Goal: Task Accomplishment & Management: Complete application form

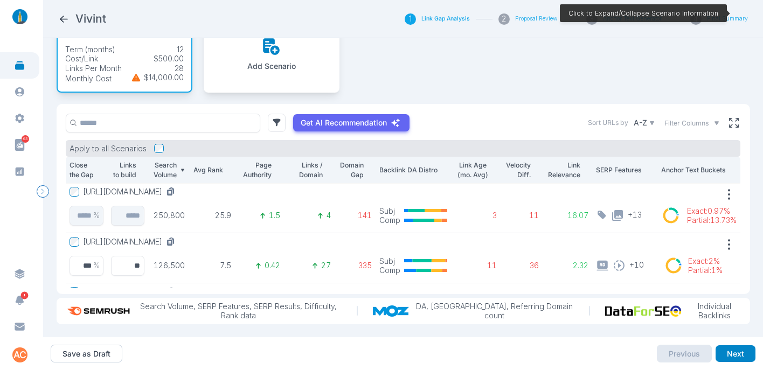
click at [179, 237] on button "[URL][DOMAIN_NAME]" at bounding box center [131, 242] width 96 height 10
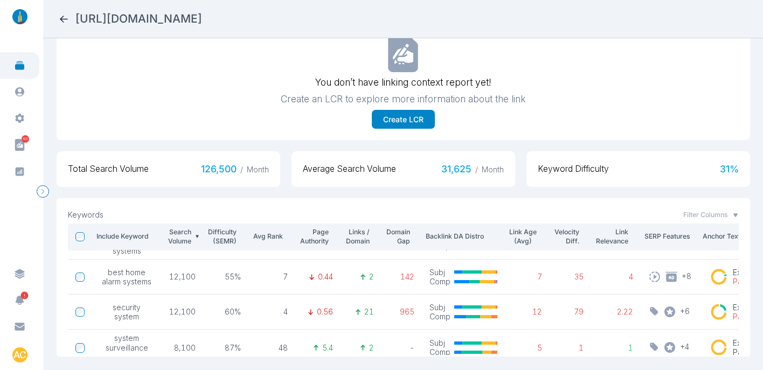
scroll to position [170, 0]
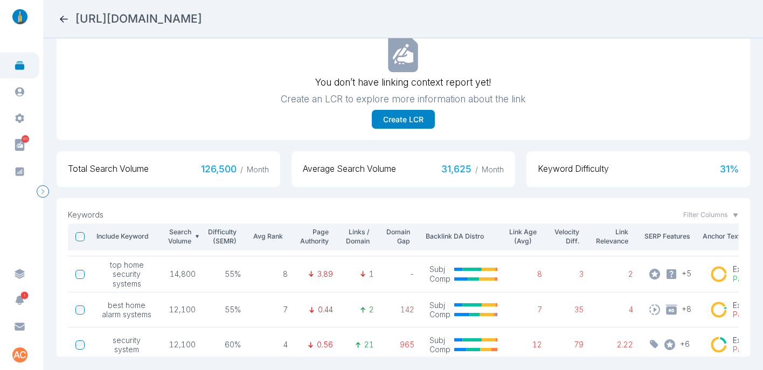
click at [61, 17] on icon at bounding box center [64, 19] width 8 height 7
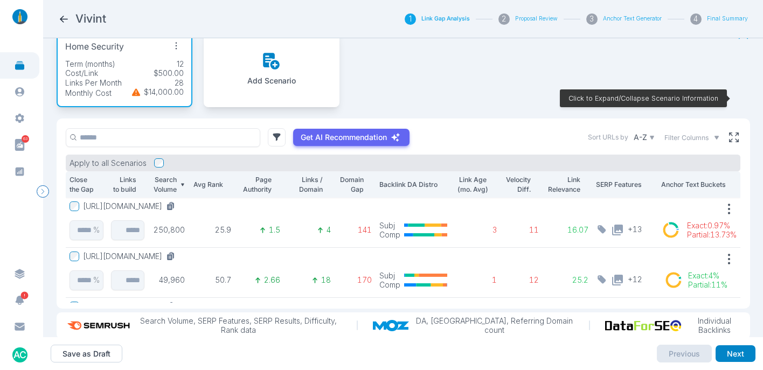
scroll to position [86, 0]
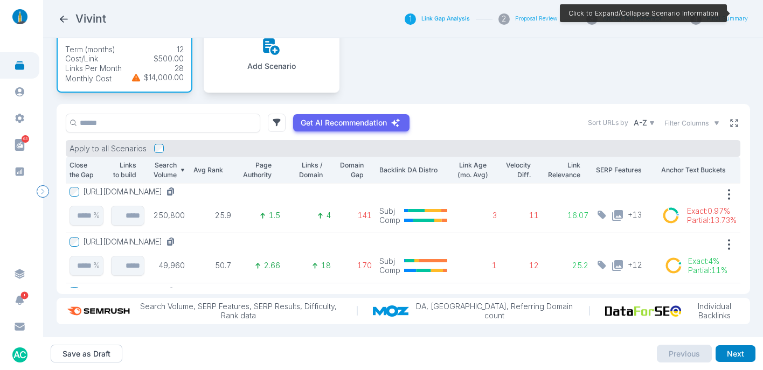
click at [731, 116] on button at bounding box center [733, 122] width 13 height 13
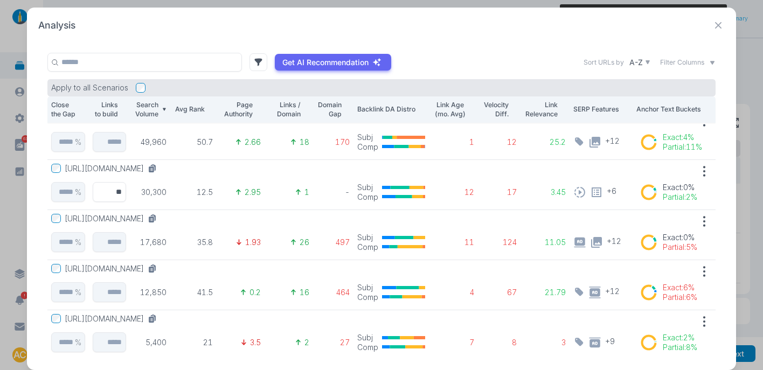
scroll to position [76, 0]
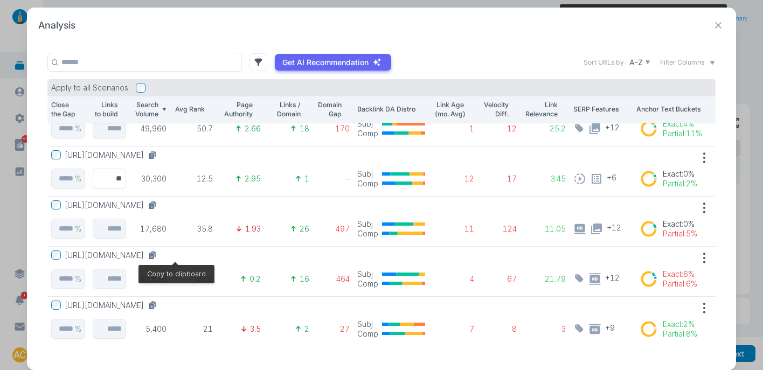
click at [154, 254] on icon at bounding box center [151, 256] width 5 height 6
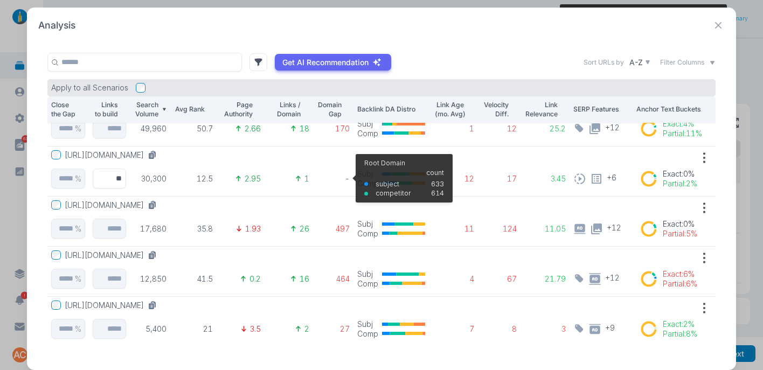
scroll to position [0, 0]
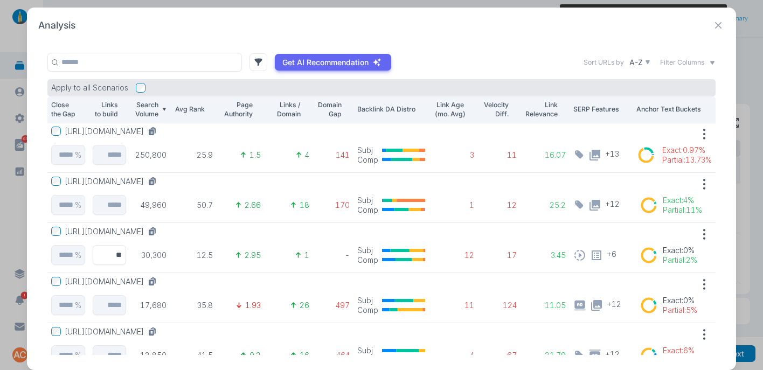
click at [161, 235] on button "[URL][DOMAIN_NAME]" at bounding box center [113, 232] width 96 height 10
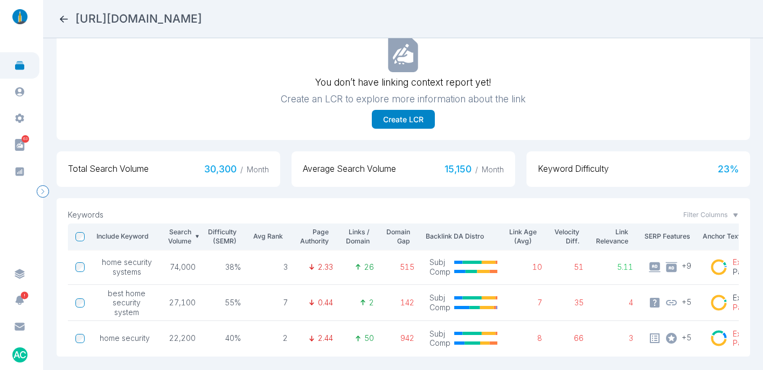
click at [60, 17] on icon at bounding box center [63, 18] width 11 height 11
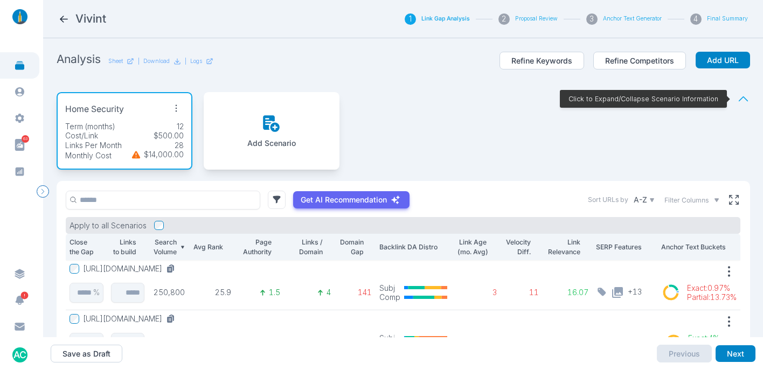
click at [345, 248] on p "Domain Gap" at bounding box center [350, 247] width 25 height 19
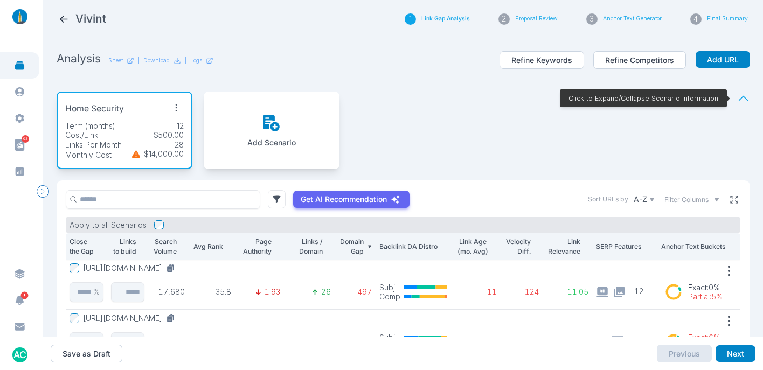
click at [729, 200] on icon at bounding box center [734, 199] width 10 height 10
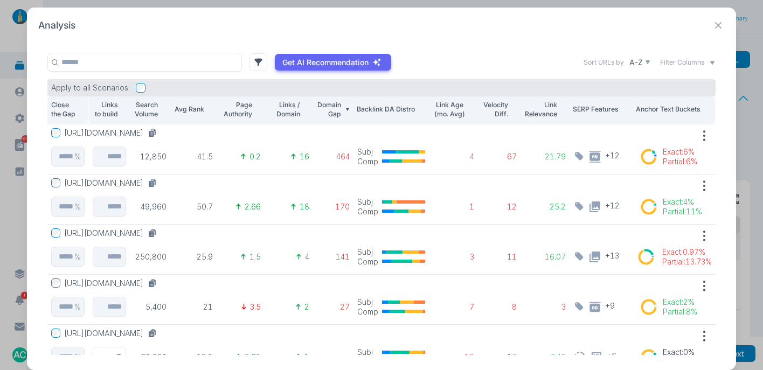
scroll to position [50, 0]
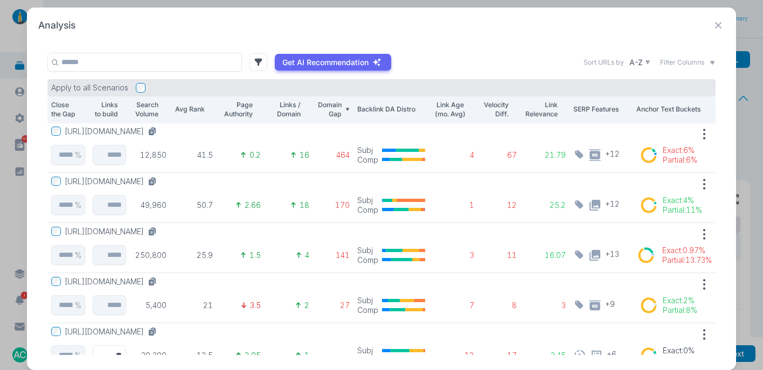
click at [689, 65] on span "Filter Columns" at bounding box center [682, 63] width 44 height 10
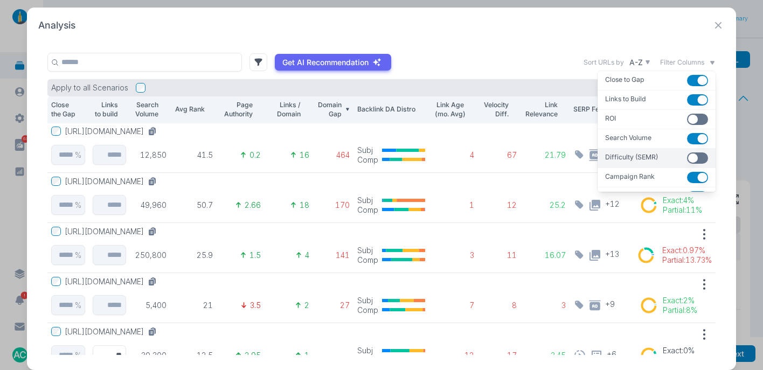
click at [687, 155] on button "button" at bounding box center [697, 157] width 21 height 11
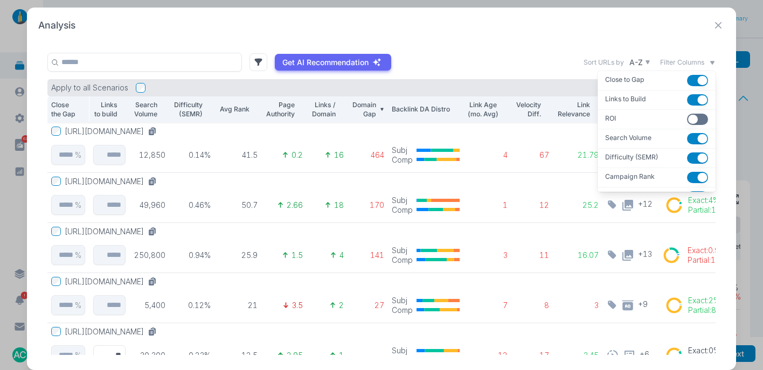
drag, startPoint x: 622, startPoint y: 22, endPoint x: 609, endPoint y: 22, distance: 12.4
click at [621, 22] on div "Analysis" at bounding box center [381, 25] width 686 height 13
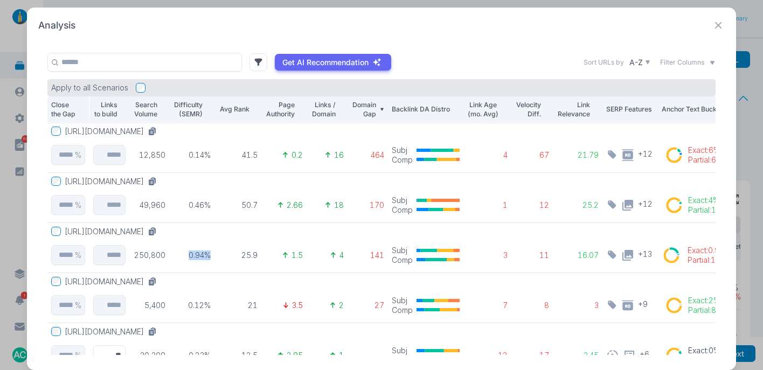
drag, startPoint x: 212, startPoint y: 253, endPoint x: 183, endPoint y: 253, distance: 28.6
click at [182, 253] on tr "[URL][DOMAIN_NAME] % 250,800 0.94% 25.9 1.5 4 141 Subj Comp 3 11 16.07 + 13 Exa…" at bounding box center [393, 247] width 693 height 50
click at [200, 254] on p "0.94%" at bounding box center [192, 255] width 38 height 10
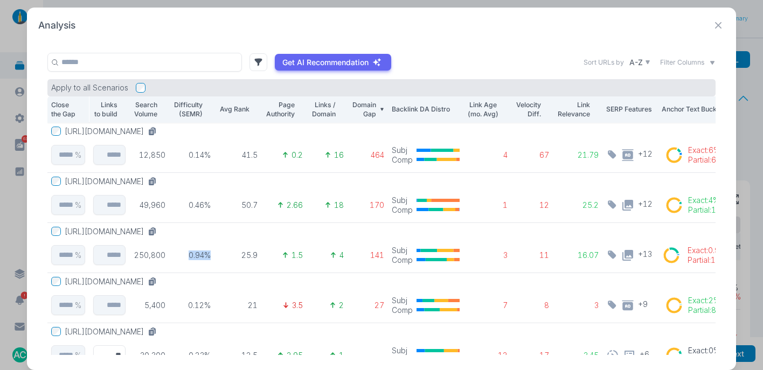
click at [208, 248] on td "0.94%" at bounding box center [192, 247] width 46 height 50
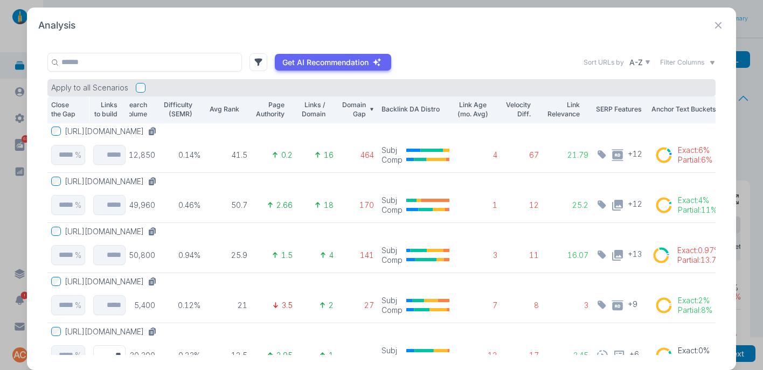
scroll to position [51, 10]
click at [161, 232] on button "[URL][DOMAIN_NAME]" at bounding box center [113, 231] width 96 height 10
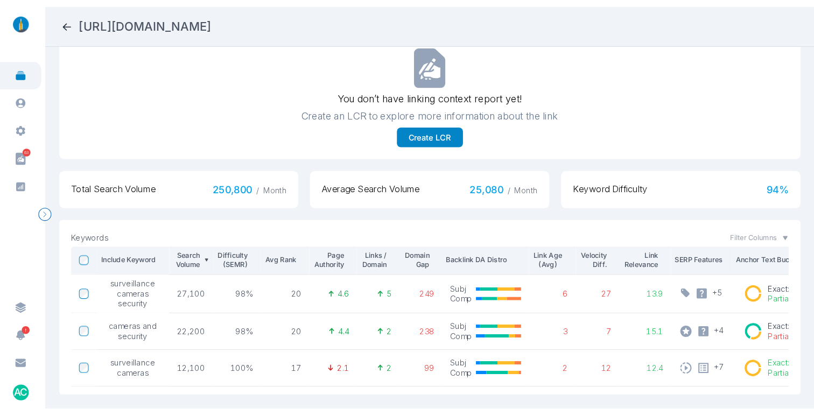
scroll to position [327, 0]
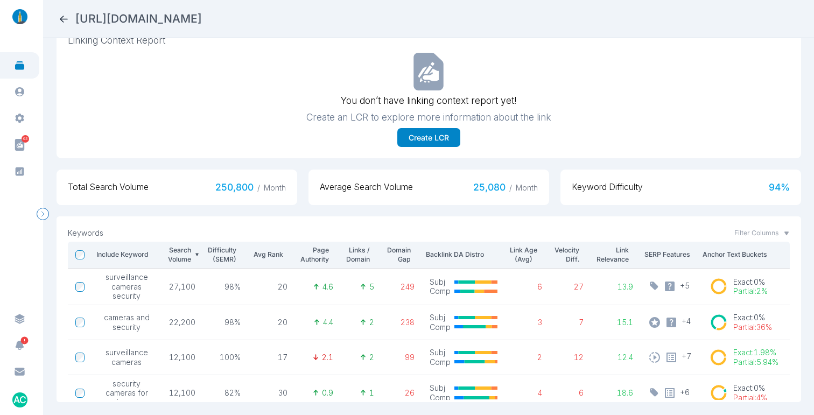
drag, startPoint x: 82, startPoint y: 17, endPoint x: 386, endPoint y: 15, distance: 304.3
click at [386, 15] on div "[URL][DOMAIN_NAME]" at bounding box center [428, 18] width 741 height 15
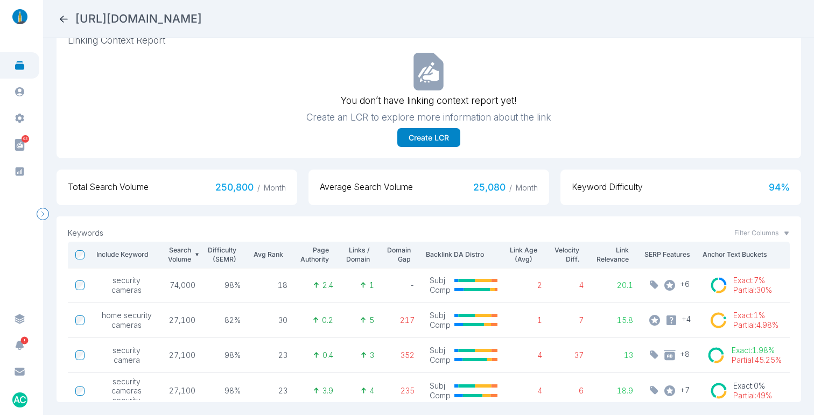
scroll to position [25, 0]
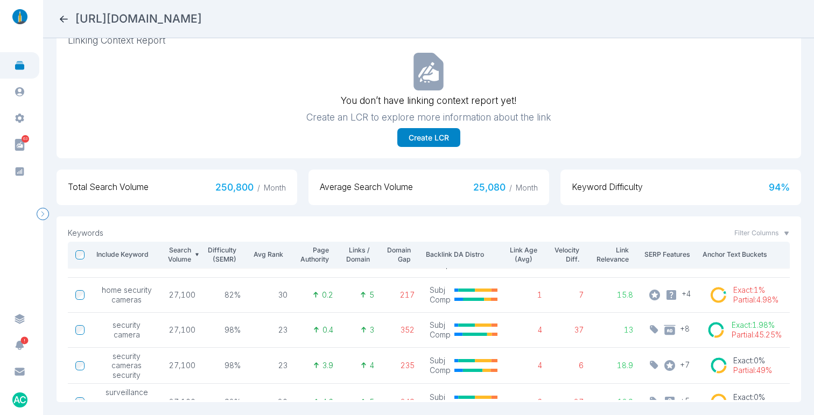
click at [202, 18] on h2 "[URL][DOMAIN_NAME]" at bounding box center [138, 18] width 127 height 15
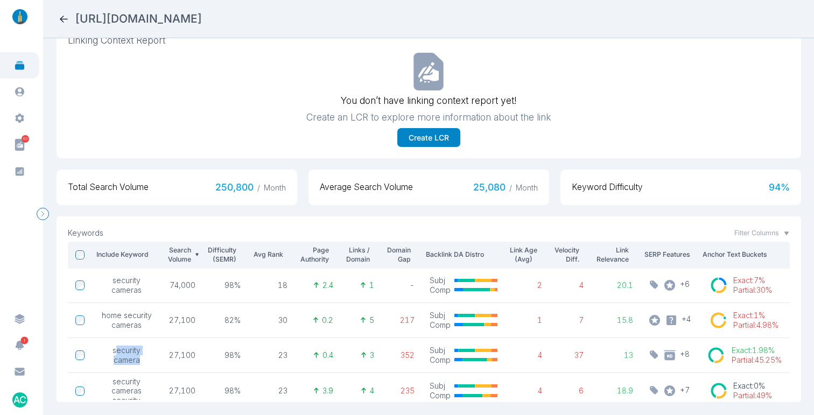
drag, startPoint x: 142, startPoint y: 352, endPoint x: 123, endPoint y: 345, distance: 20.6
click at [120, 346] on span "security camera" at bounding box center [127, 355] width 54 height 19
click at [142, 346] on span "security camera" at bounding box center [127, 355] width 54 height 19
drag, startPoint x: 378, startPoint y: 23, endPoint x: 286, endPoint y: 18, distance: 92.2
click at [264, 19] on div "[URL][DOMAIN_NAME]" at bounding box center [428, 18] width 741 height 15
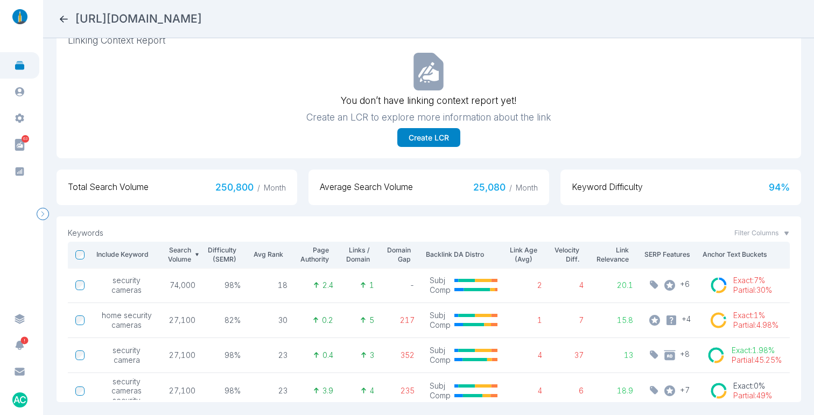
click at [419, 13] on div "[URL][DOMAIN_NAME]" at bounding box center [428, 18] width 741 height 15
drag, startPoint x: 367, startPoint y: 21, endPoint x: 263, endPoint y: 20, distance: 104.0
click at [263, 20] on div "[URL][DOMAIN_NAME]" at bounding box center [428, 18] width 741 height 15
click at [402, 17] on div "[URL][DOMAIN_NAME]" at bounding box center [428, 18] width 741 height 15
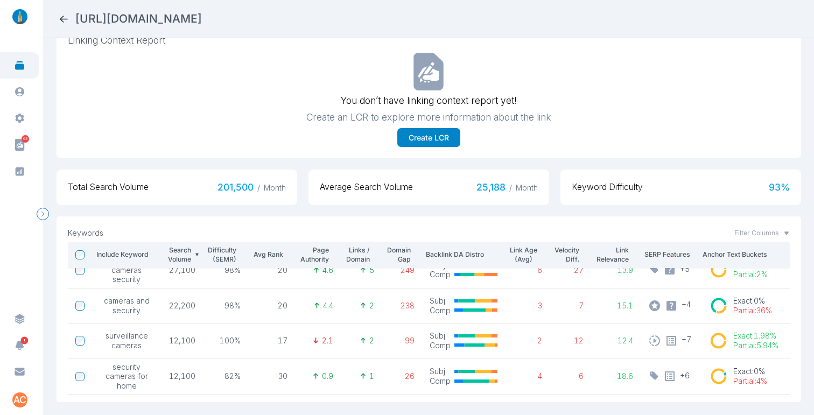
scroll to position [162, 0]
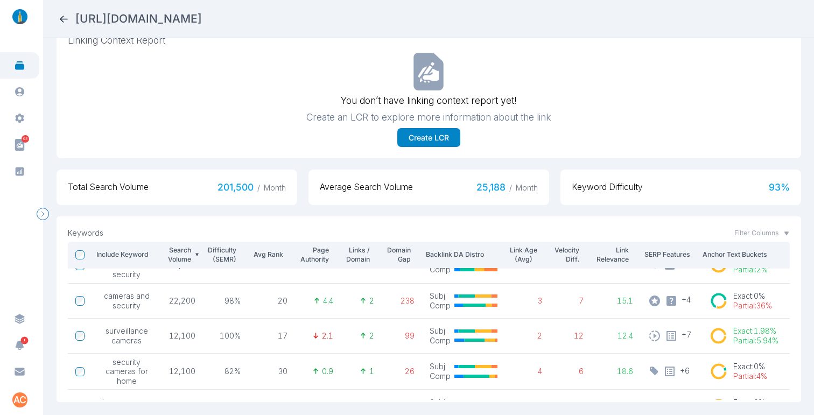
click at [202, 17] on h2 "[URL][DOMAIN_NAME]" at bounding box center [138, 18] width 127 height 15
click at [202, 20] on h2 "[URL][DOMAIN_NAME]" at bounding box center [138, 18] width 127 height 15
click at [202, 18] on h2 "[URL][DOMAIN_NAME]" at bounding box center [138, 18] width 127 height 15
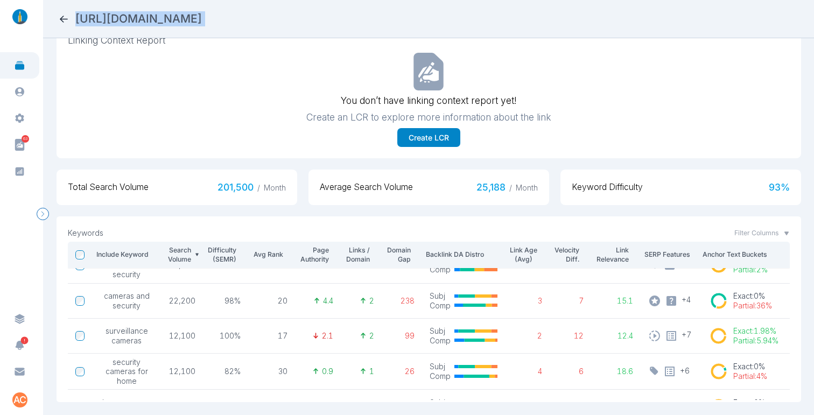
click at [202, 18] on h2 "[URL][DOMAIN_NAME]" at bounding box center [138, 18] width 127 height 15
copy h2 "[URL][DOMAIN_NAME]"
drag, startPoint x: 144, startPoint y: 298, endPoint x: 101, endPoint y: 288, distance: 44.2
click at [101, 291] on span "cameras and security" at bounding box center [127, 300] width 54 height 19
copy span "cameras and security"
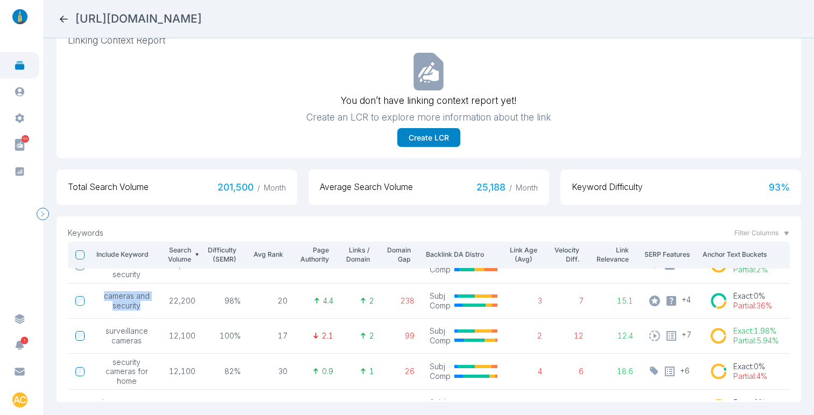
scroll to position [162, 0]
click at [214, 297] on p "98%" at bounding box center [226, 302] width 31 height 10
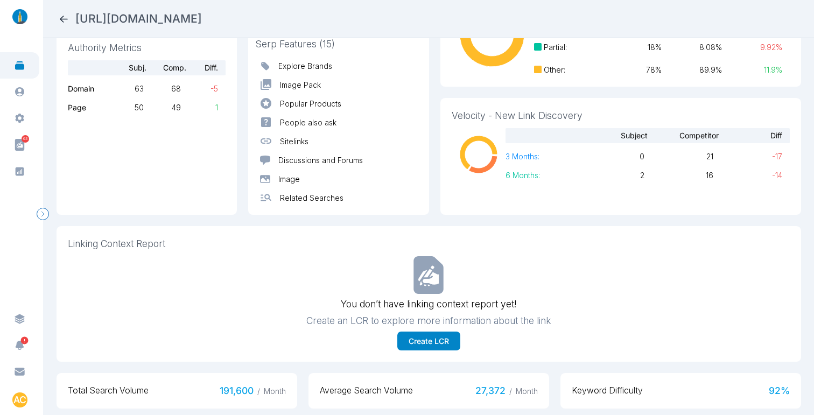
scroll to position [0, 0]
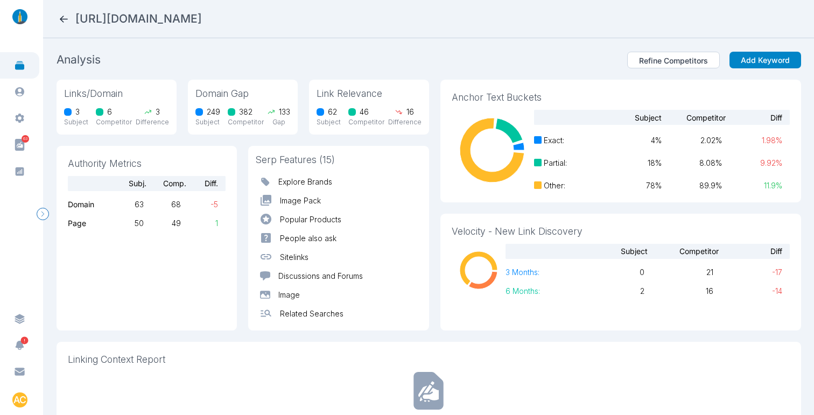
click at [65, 18] on icon at bounding box center [64, 19] width 8 height 7
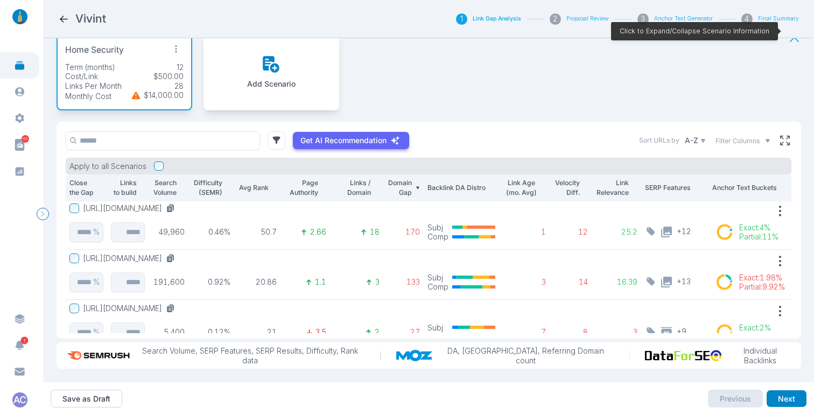
scroll to position [102, 0]
drag, startPoint x: 233, startPoint y: 273, endPoint x: 218, endPoint y: 271, distance: 15.1
click at [201, 272] on td "0.92%" at bounding box center [212, 274] width 46 height 50
click at [234, 267] on td "0.92%" at bounding box center [212, 274] width 46 height 50
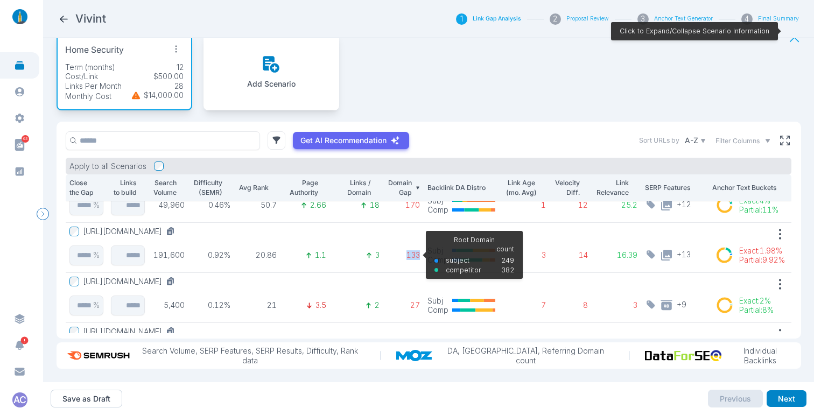
click at [398, 250] on p "133" at bounding box center [403, 255] width 33 height 10
click at [407, 250] on p "133" at bounding box center [403, 255] width 33 height 10
click at [392, 250] on p "133" at bounding box center [403, 255] width 33 height 10
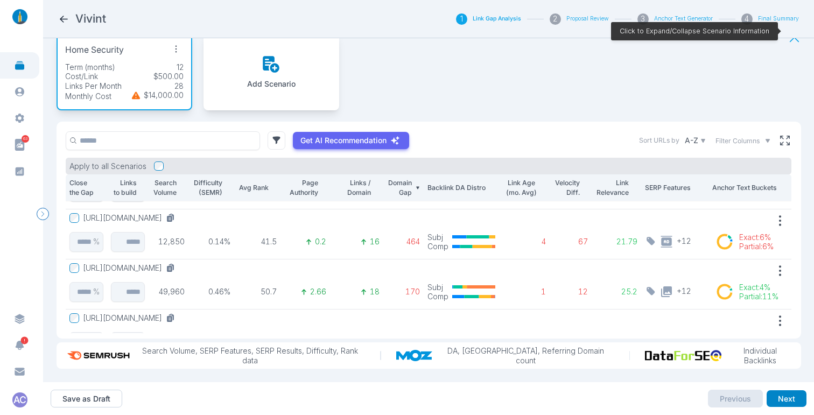
scroll to position [73, 0]
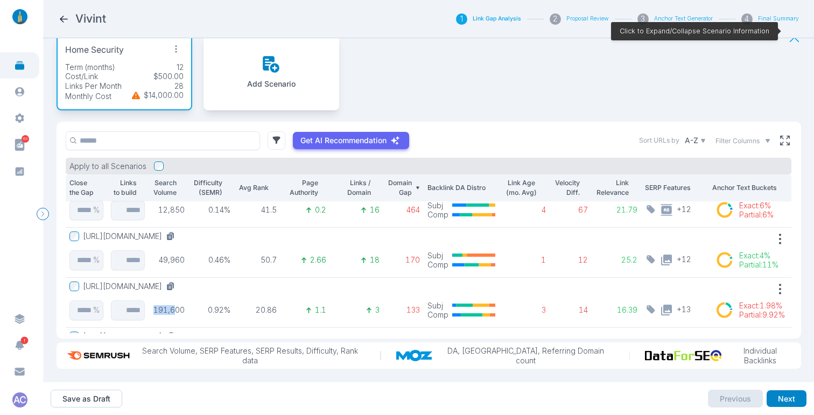
drag, startPoint x: 154, startPoint y: 304, endPoint x: 175, endPoint y: 303, distance: 21.0
click at [175, 305] on p "191,600" at bounding box center [168, 310] width 33 height 10
click at [171, 305] on p "191,600" at bounding box center [168, 310] width 33 height 10
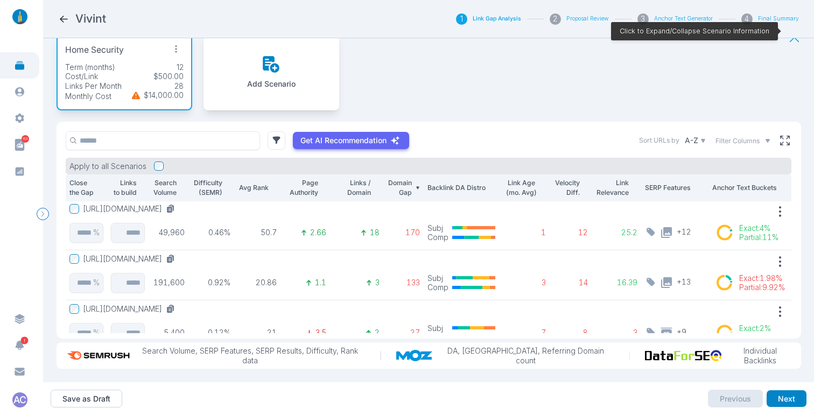
scroll to position [101, 0]
click at [750, 136] on span "Filter Columns" at bounding box center [738, 141] width 44 height 10
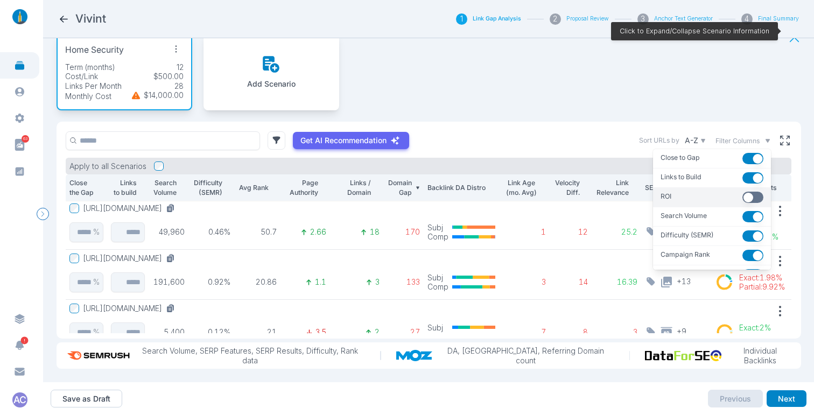
click at [743, 192] on button "button" at bounding box center [753, 197] width 21 height 11
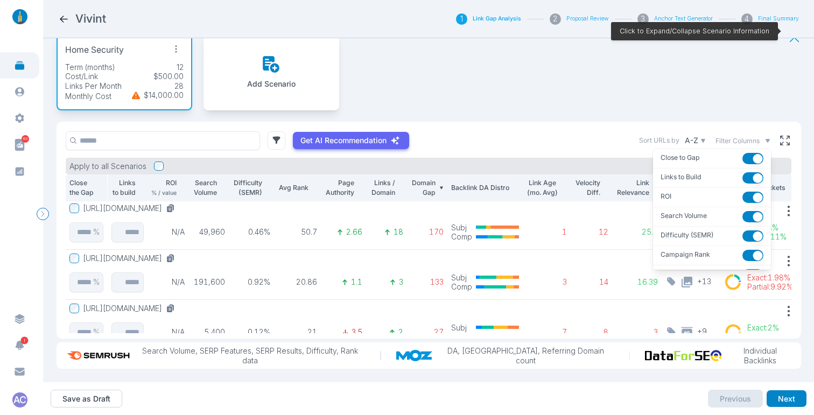
click at [745, 136] on span "Filter Columns" at bounding box center [738, 141] width 44 height 10
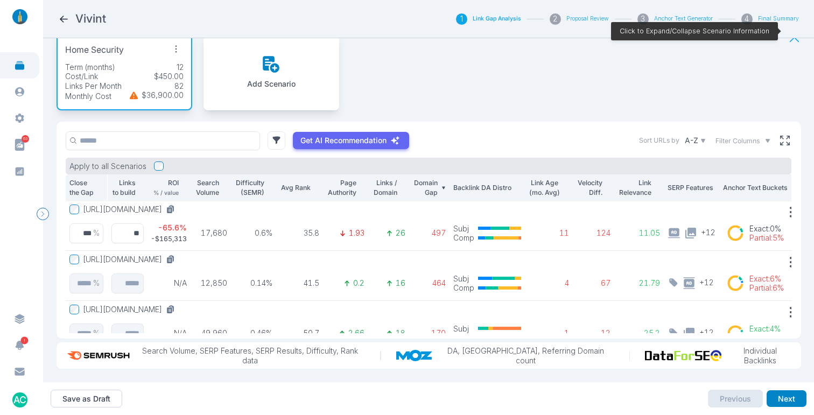
scroll to position [0, 1]
click at [79, 205] on div "[URL][DOMAIN_NAME]" at bounding box center [123, 210] width 109 height 10
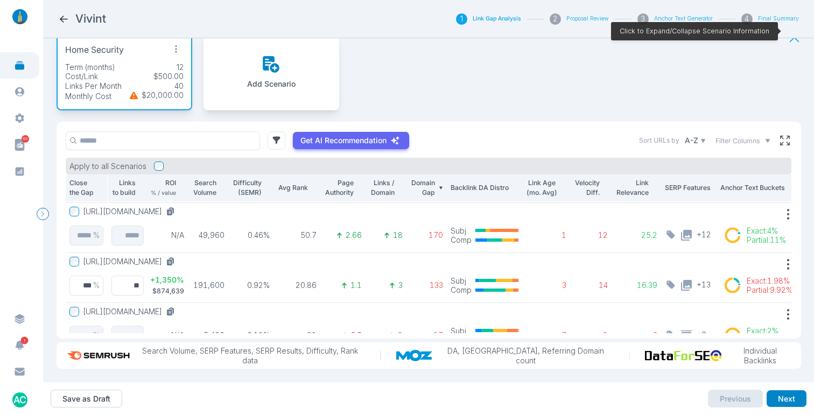
scroll to position [108, 1]
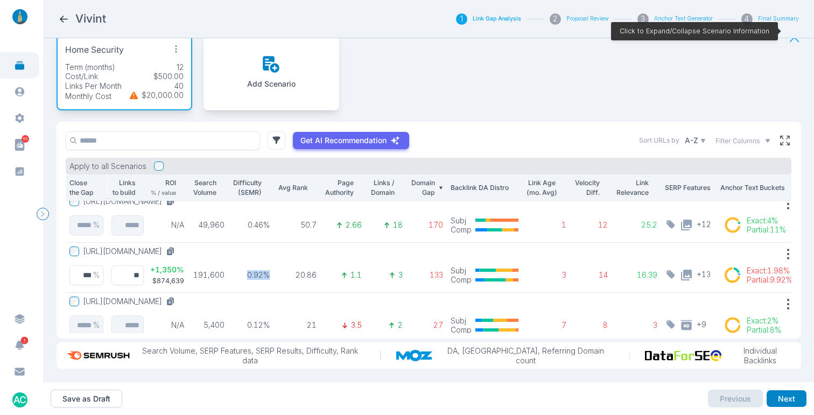
drag, startPoint x: 275, startPoint y: 268, endPoint x: 242, endPoint y: 270, distance: 33.5
click at [242, 270] on tr "[URL][DOMAIN_NAME] *** % ** + 1,350 % $874,639 191,600 0.92% 20.86 1.1 3 133 Su…" at bounding box center [432, 268] width 735 height 50
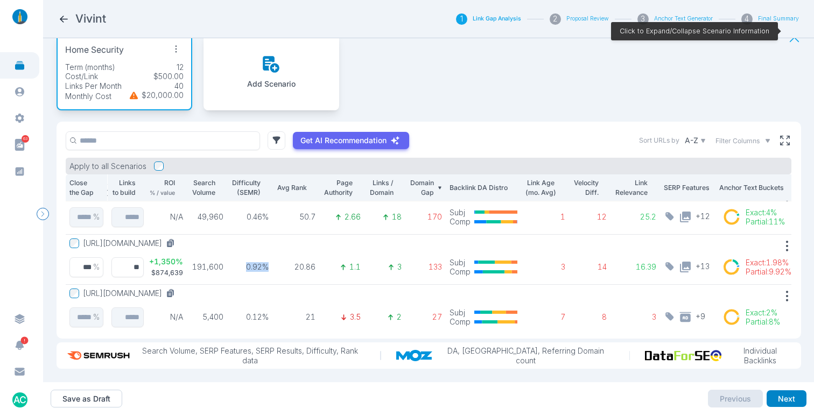
click at [275, 263] on td "20.86" at bounding box center [296, 260] width 47 height 50
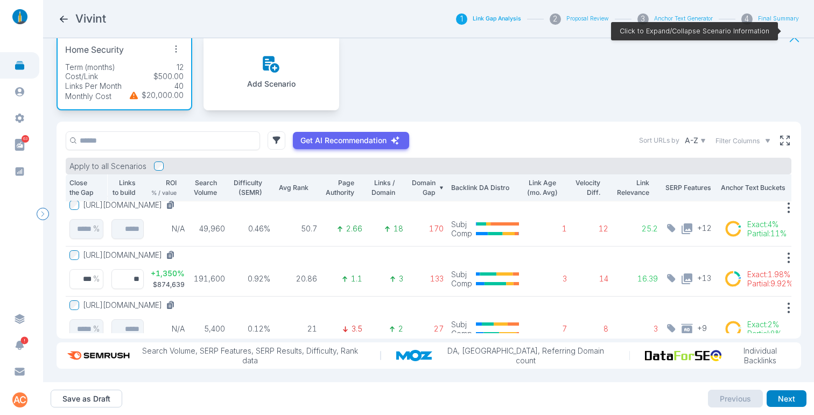
scroll to position [104, 0]
drag, startPoint x: 294, startPoint y: 272, endPoint x: 310, endPoint y: 276, distance: 16.6
click at [292, 272] on td "20.86" at bounding box center [297, 272] width 47 height 50
click at [301, 275] on p "20.86" at bounding box center [297, 280] width 39 height 10
drag, startPoint x: 303, startPoint y: 270, endPoint x: 298, endPoint y: 270, distance: 5.4
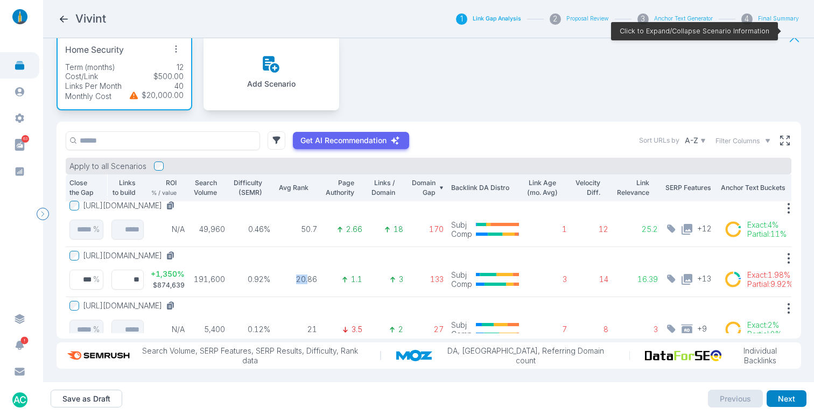
click at [298, 275] on p "20.86" at bounding box center [297, 280] width 39 height 10
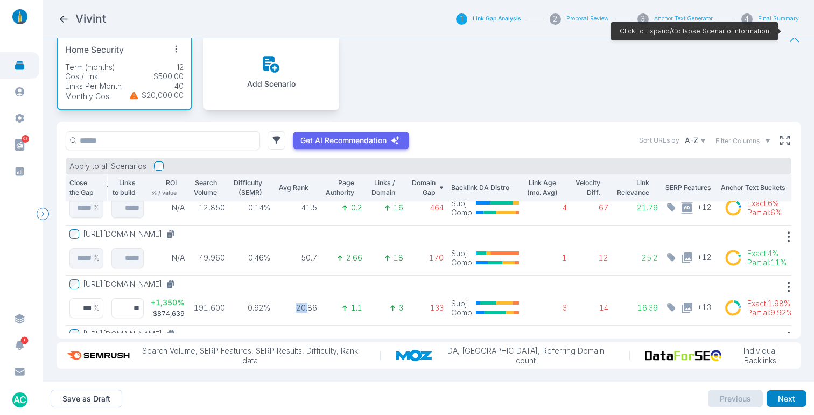
scroll to position [74, 0]
click at [322, 301] on td "1.1" at bounding box center [344, 302] width 46 height 50
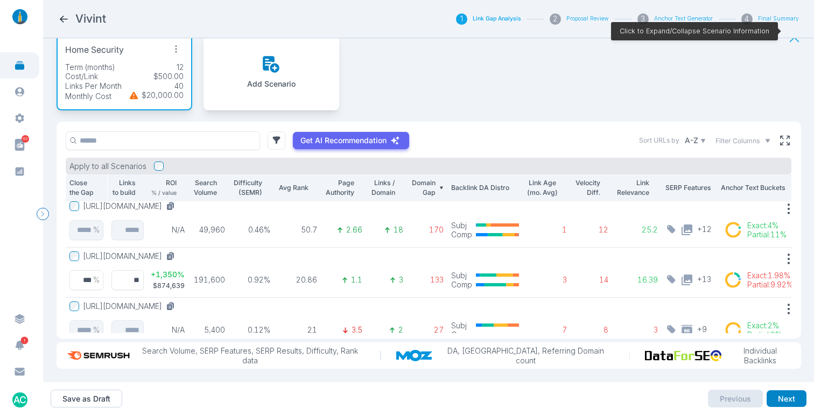
scroll to position [106, 0]
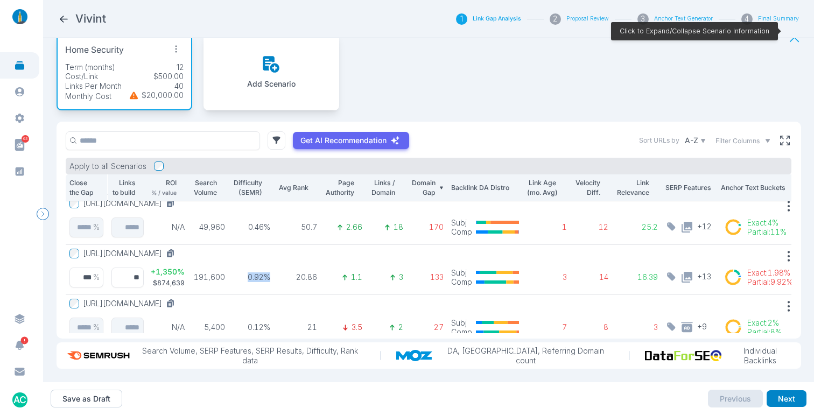
click at [235, 273] on p "0.92%" at bounding box center [252, 278] width 38 height 10
click at [322, 269] on td "1.1" at bounding box center [344, 270] width 46 height 50
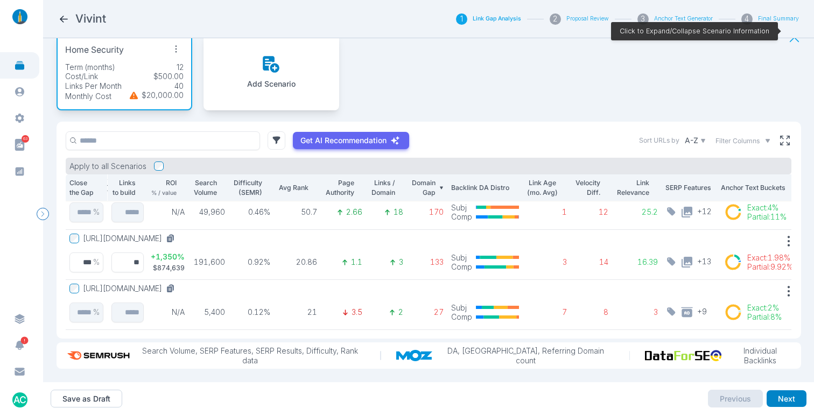
scroll to position [126, 0]
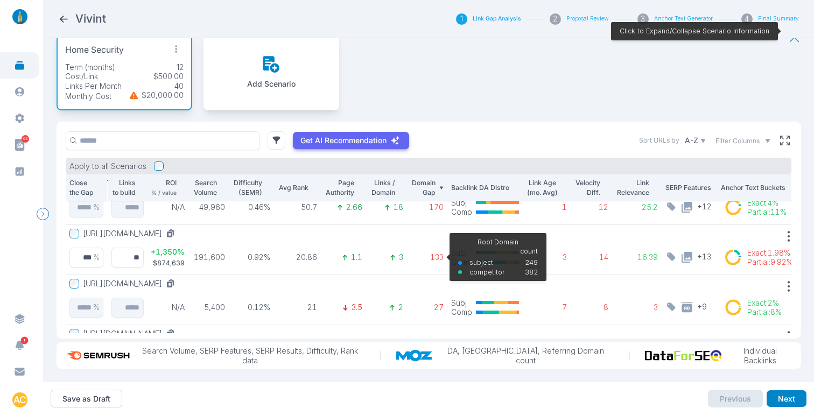
click at [419, 253] on p "133" at bounding box center [427, 258] width 33 height 10
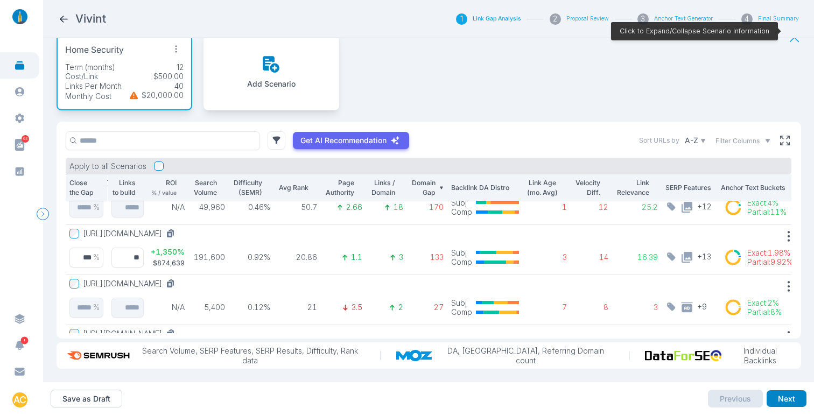
scroll to position [126, 27]
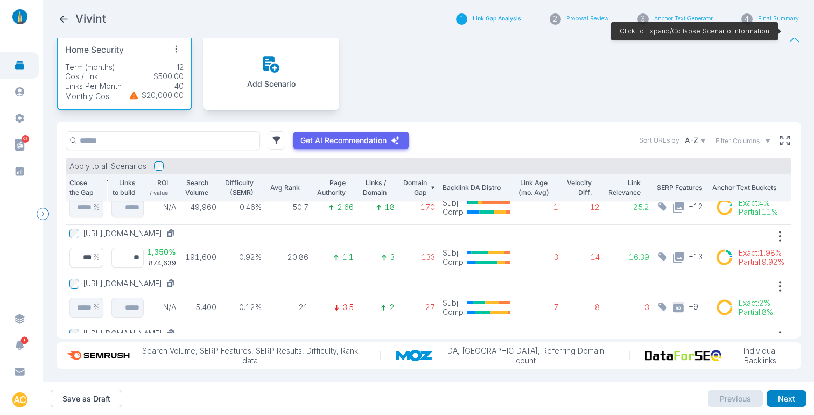
click at [179, 229] on button "[URL][DOMAIN_NAME]" at bounding box center [131, 234] width 96 height 10
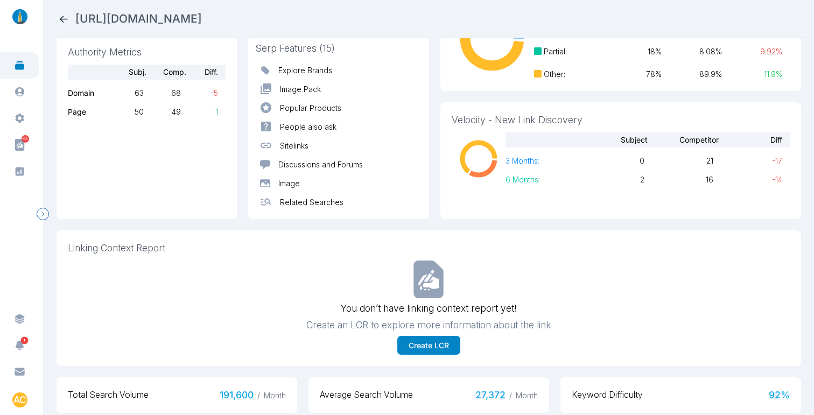
scroll to position [107, 0]
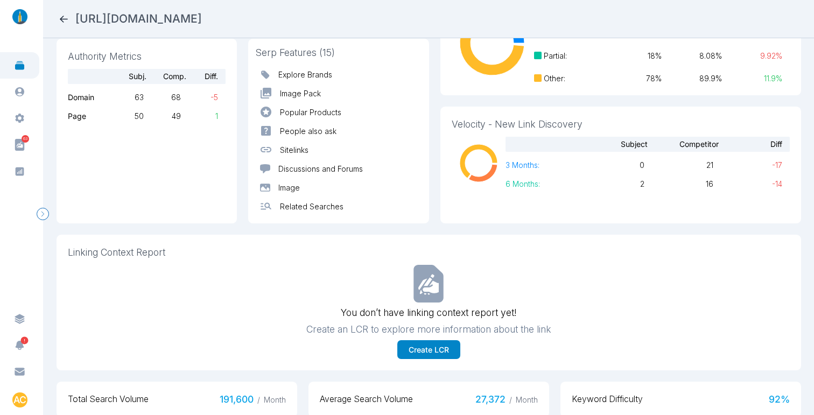
click at [59, 19] on icon at bounding box center [63, 18] width 11 height 11
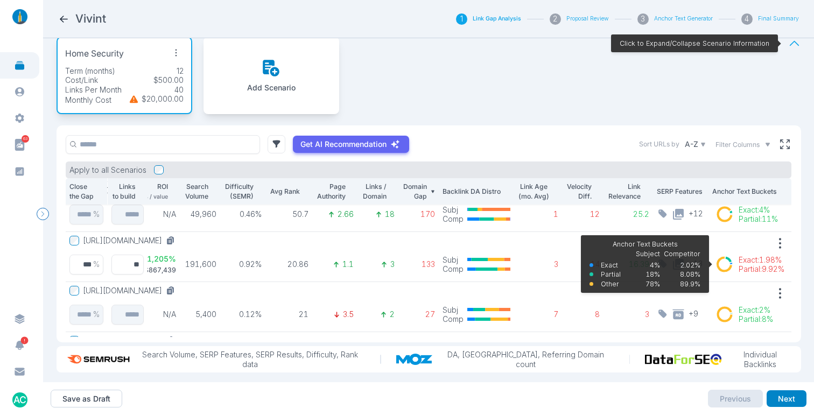
scroll to position [123, 27]
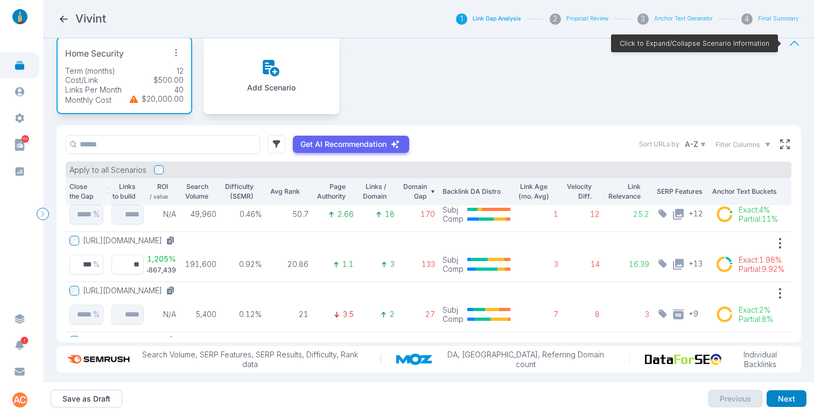
click at [506, 107] on div "Home Security Term (months) 12 Cost/Link $500.00 Links Per Month 40 Monthly Cos…" at bounding box center [429, 75] width 745 height 100
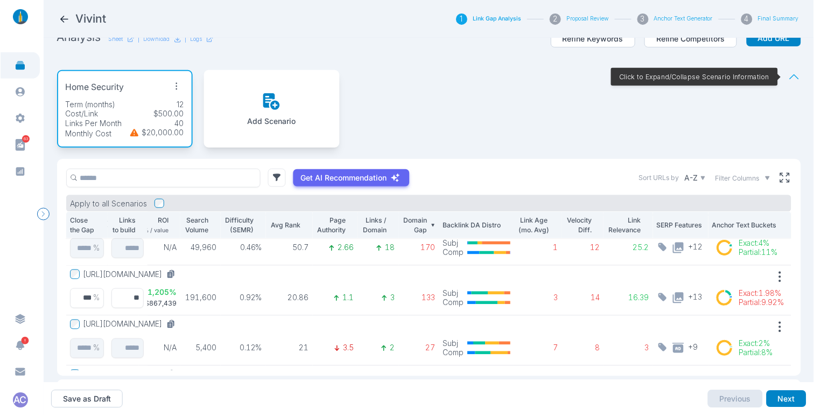
scroll to position [0, 0]
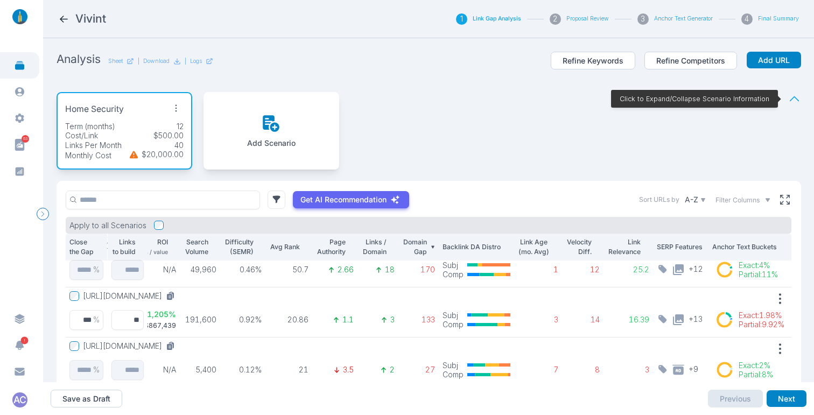
click at [67, 19] on icon at bounding box center [64, 19] width 8 height 7
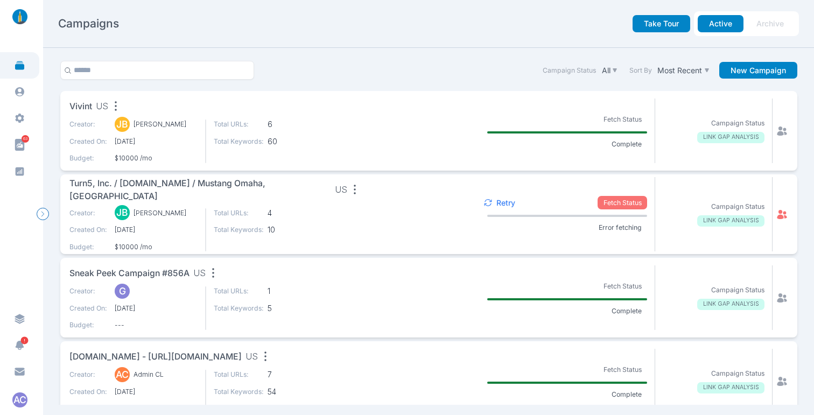
click at [377, 37] on nav "Campaigns Take Tour Active Archive" at bounding box center [428, 24] width 771 height 48
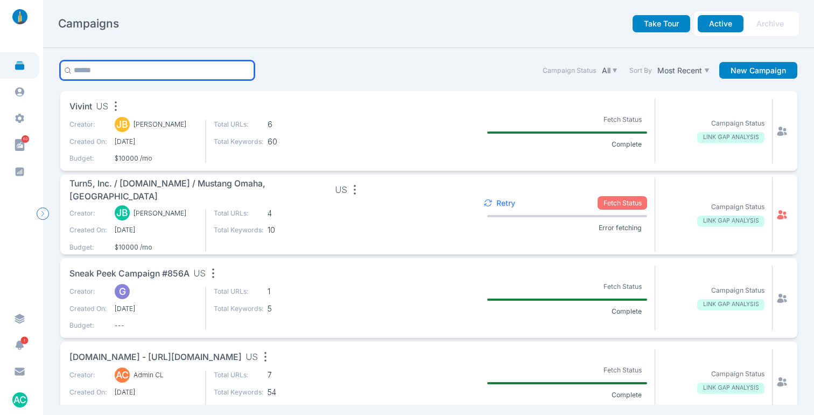
click at [160, 66] on input "text" at bounding box center [157, 70] width 194 height 19
type input "******"
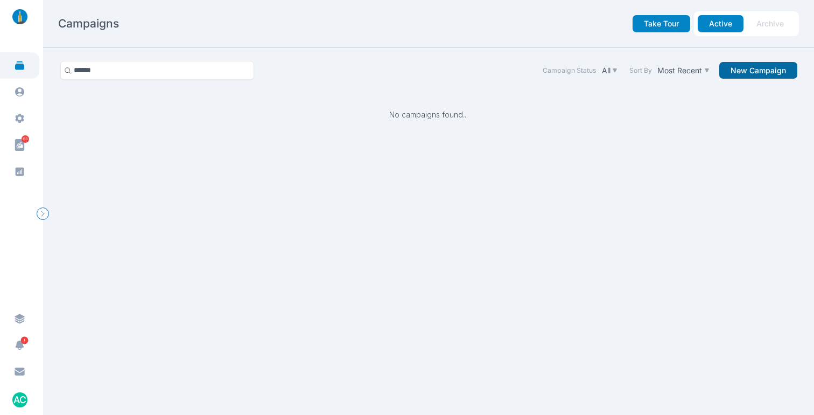
click at [754, 64] on button "New Campaign" at bounding box center [759, 70] width 78 height 17
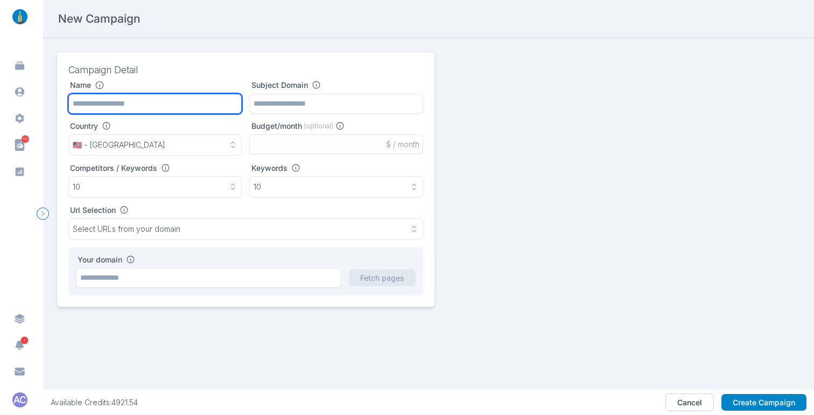
click at [119, 103] on input "text" at bounding box center [155, 104] width 174 height 20
type input "*"
type input "**********"
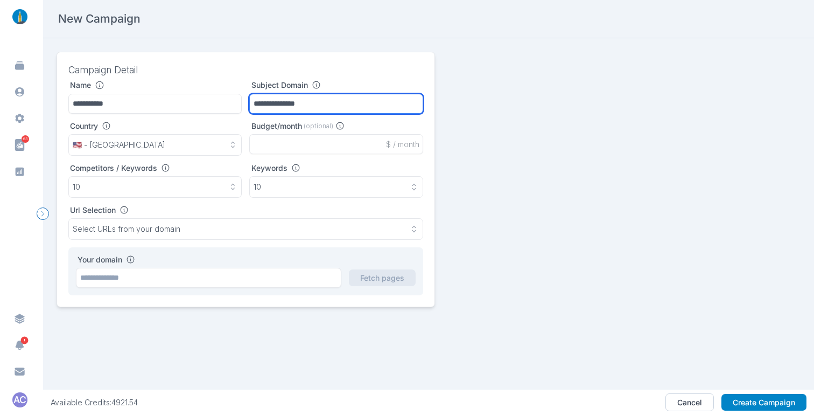
type input "**********"
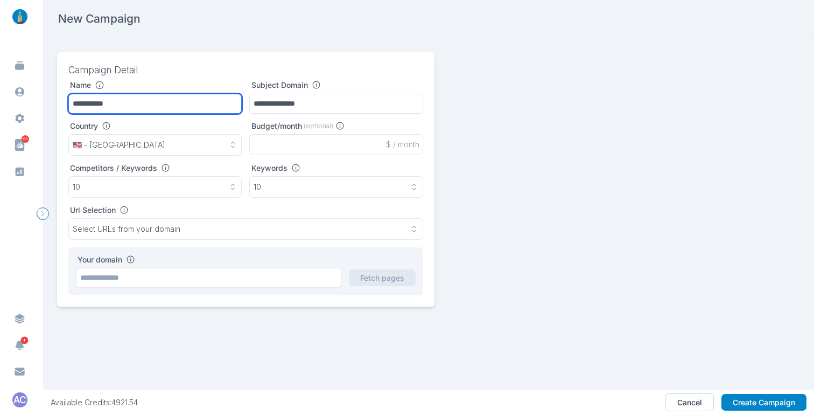
drag, startPoint x: 104, startPoint y: 103, endPoint x: 156, endPoint y: 106, distance: 51.8
click at [104, 103] on input "**********" at bounding box center [155, 104] width 174 height 20
type input "**********"
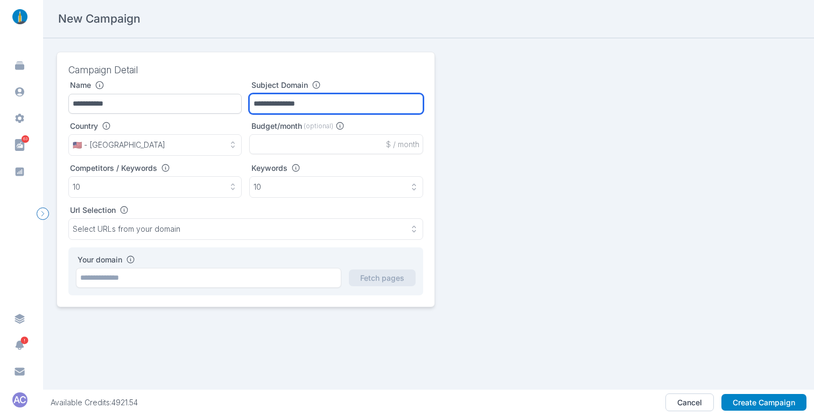
drag, startPoint x: 246, startPoint y: 106, endPoint x: 232, endPoint y: 106, distance: 14.0
click at [232, 106] on div "**********" at bounding box center [245, 96] width 355 height 33
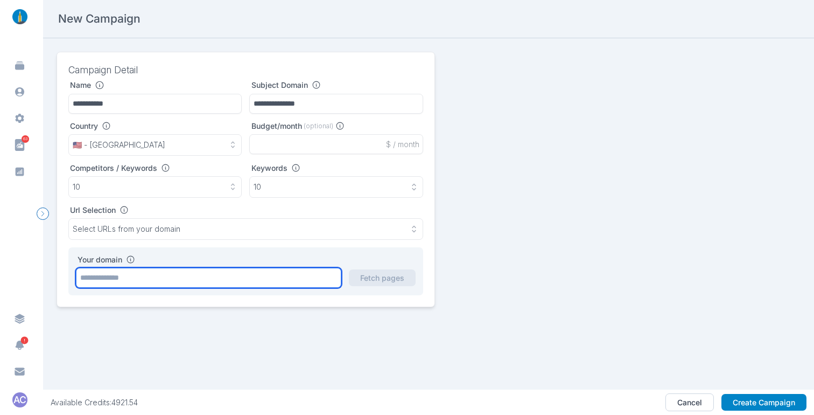
click at [119, 274] on input "text" at bounding box center [209, 278] width 266 height 20
paste input "**********"
type input "**********"
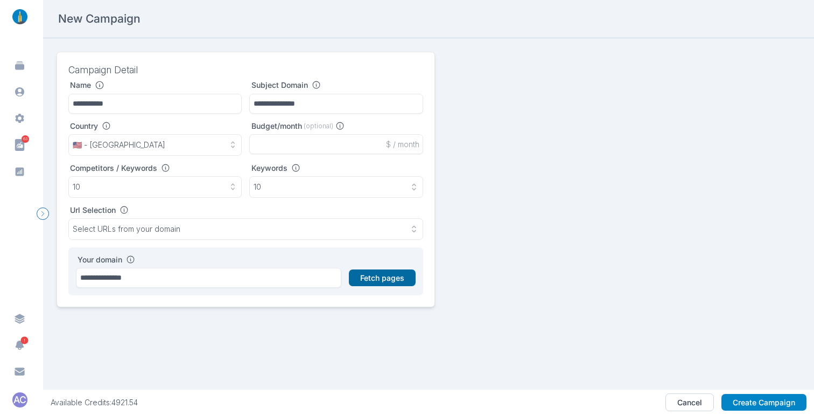
click at [377, 280] on button "Fetch pages" at bounding box center [382, 277] width 67 height 17
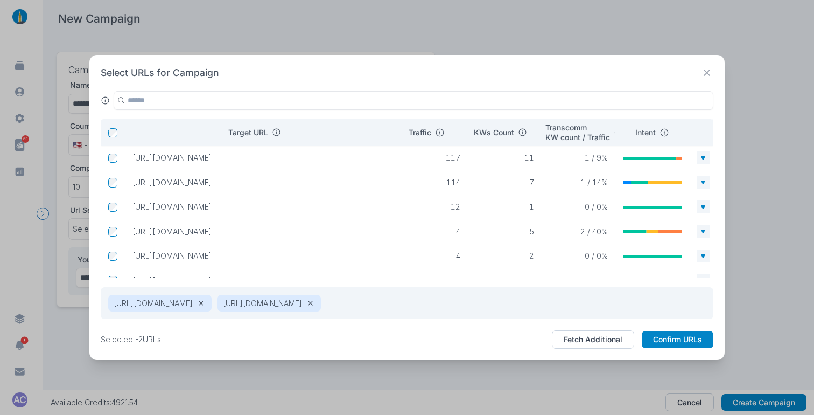
click at [103, 208] on td at bounding box center [113, 207] width 24 height 18
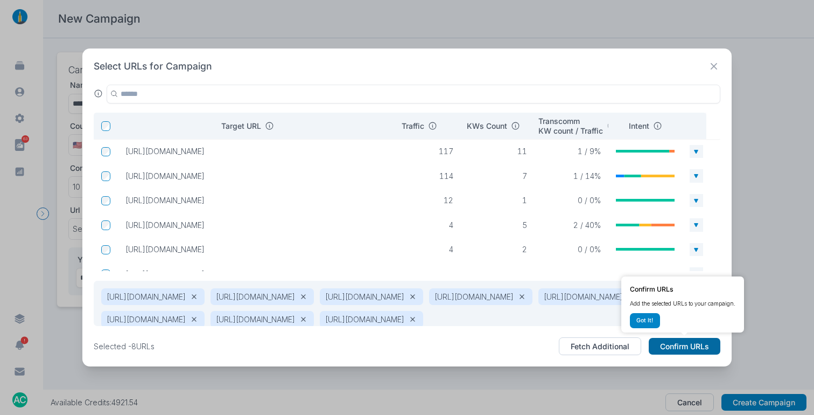
click at [670, 338] on button "Confirm URLs" at bounding box center [685, 346] width 72 height 17
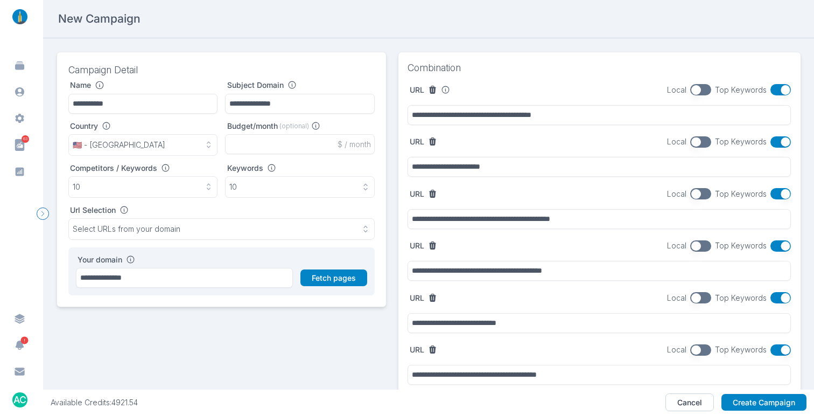
click at [754, 92] on button "button" at bounding box center [781, 89] width 21 height 11
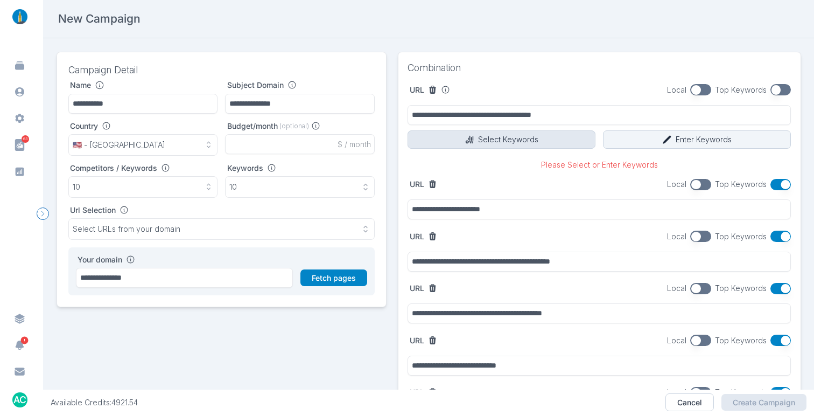
click at [529, 135] on button "Select Keywords" at bounding box center [502, 139] width 188 height 18
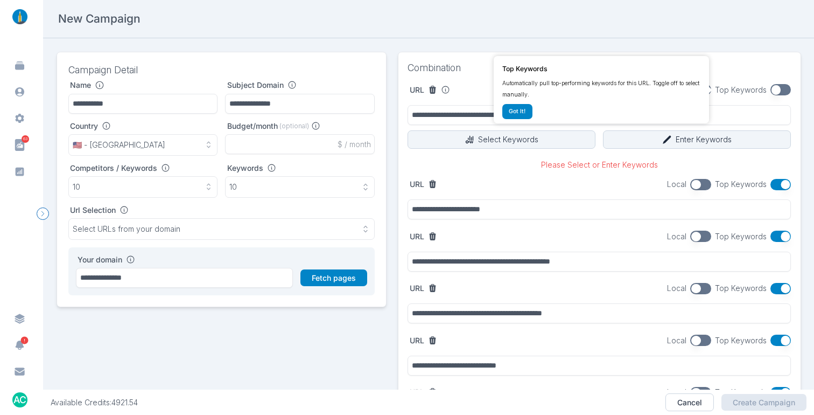
click at [754, 90] on button "button" at bounding box center [781, 89] width 21 height 11
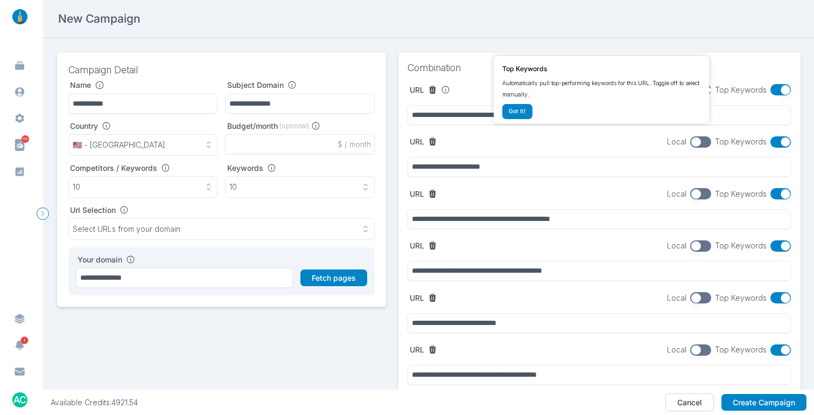
click at [754, 138] on button "button" at bounding box center [781, 141] width 21 height 11
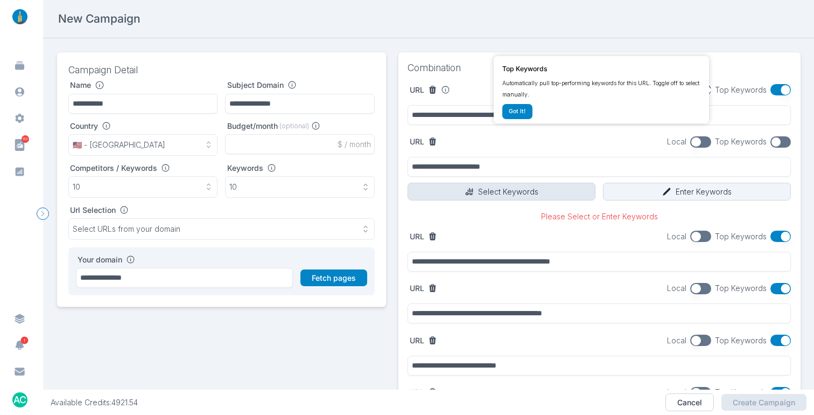
click at [477, 190] on button "Select Keywords" at bounding box center [502, 192] width 188 height 18
click at [512, 190] on button "Select Keywords" at bounding box center [502, 192] width 188 height 18
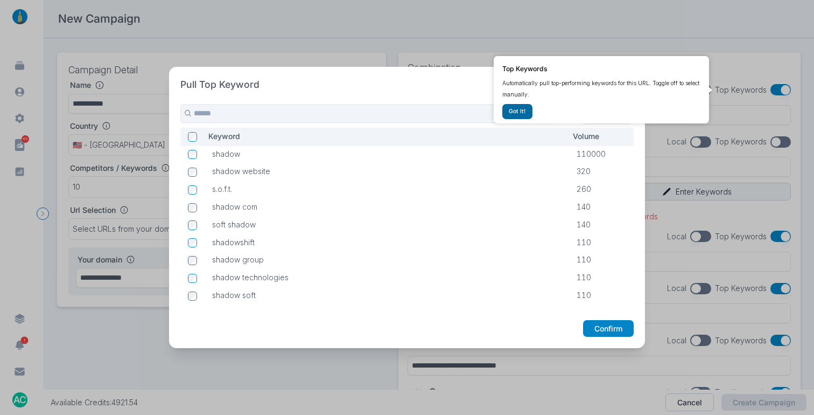
click at [512, 109] on button "Got It!" at bounding box center [518, 111] width 30 height 15
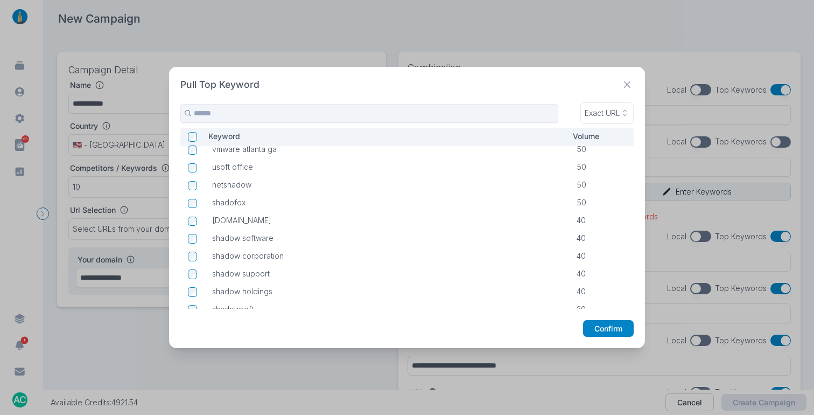
scroll to position [330, 0]
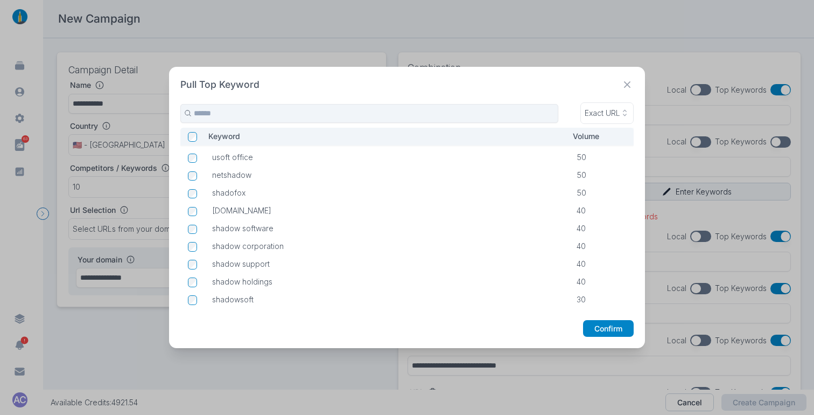
click at [634, 90] on icon at bounding box center [627, 84] width 13 height 13
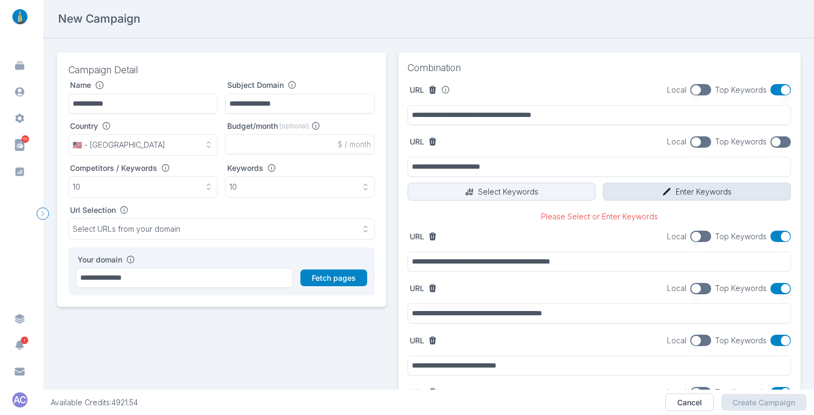
click at [663, 188] on icon "button" at bounding box center [668, 192] width 10 height 10
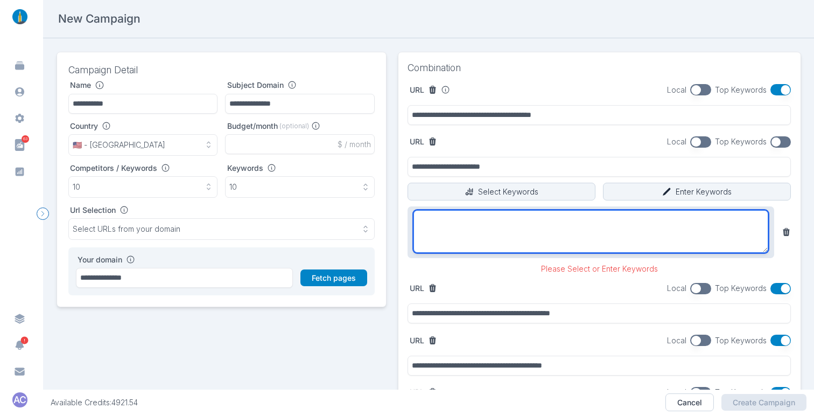
click at [482, 225] on textarea at bounding box center [592, 231] width 356 height 43
paste textarea "**********"
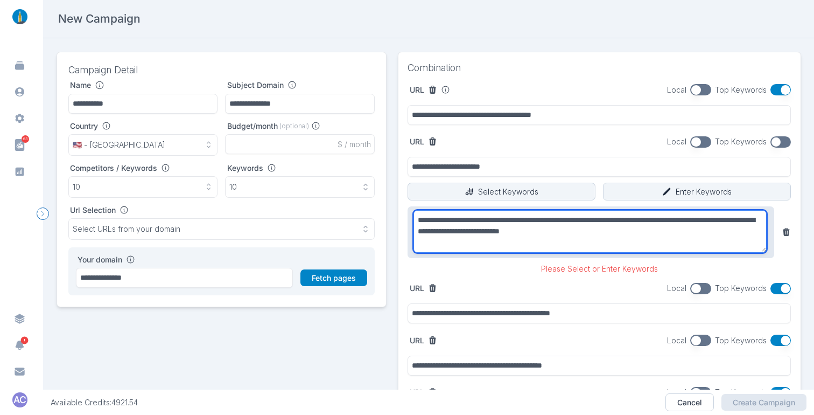
type textarea "**********"
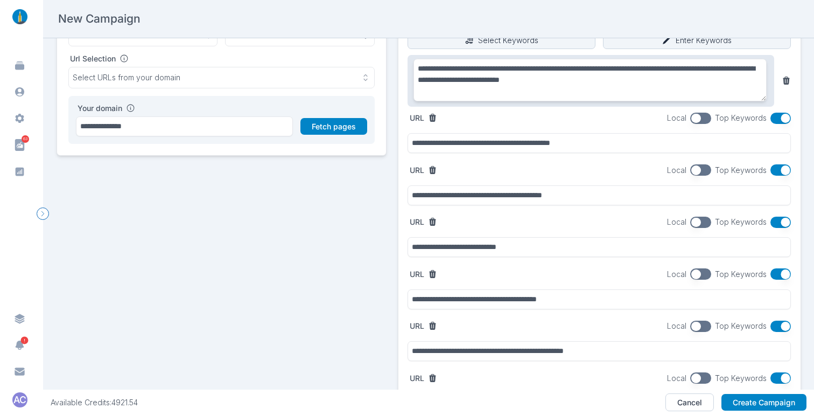
scroll to position [171, 0]
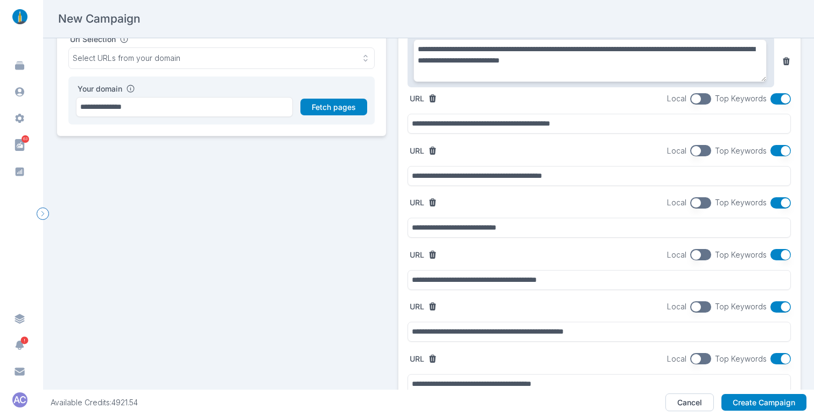
click at [754, 98] on button "button" at bounding box center [781, 98] width 21 height 11
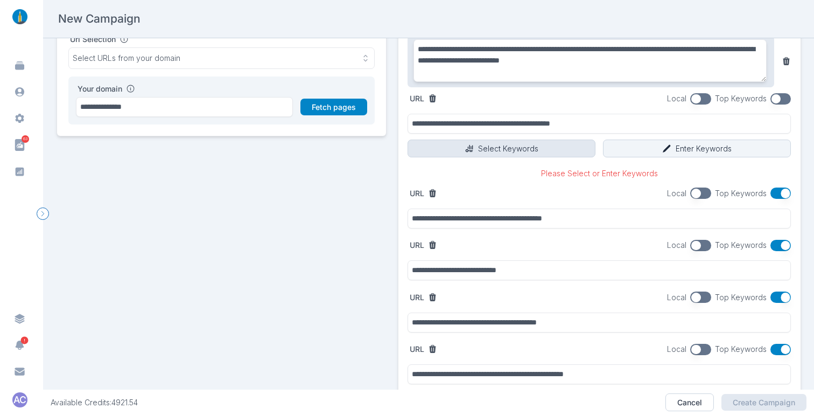
click at [546, 144] on button "Select Keywords" at bounding box center [502, 149] width 188 height 18
click at [754, 100] on button "button" at bounding box center [781, 98] width 21 height 11
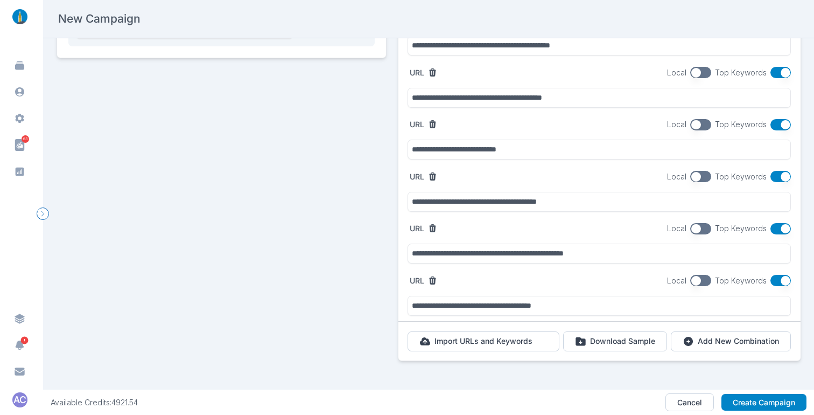
scroll to position [253, 0]
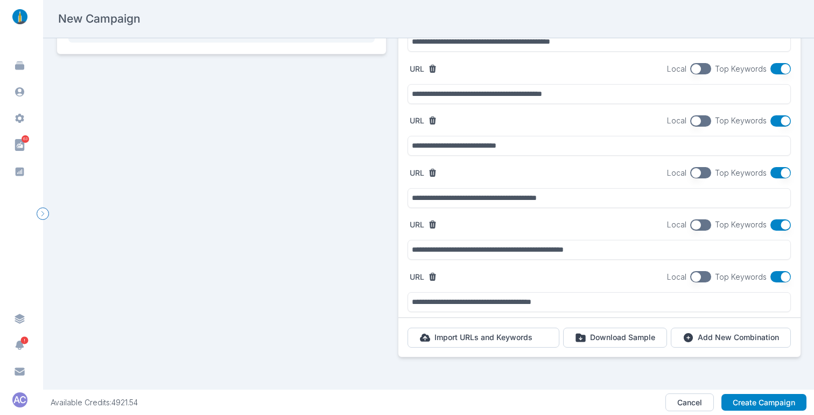
click at [754, 119] on button "button" at bounding box center [781, 120] width 21 height 11
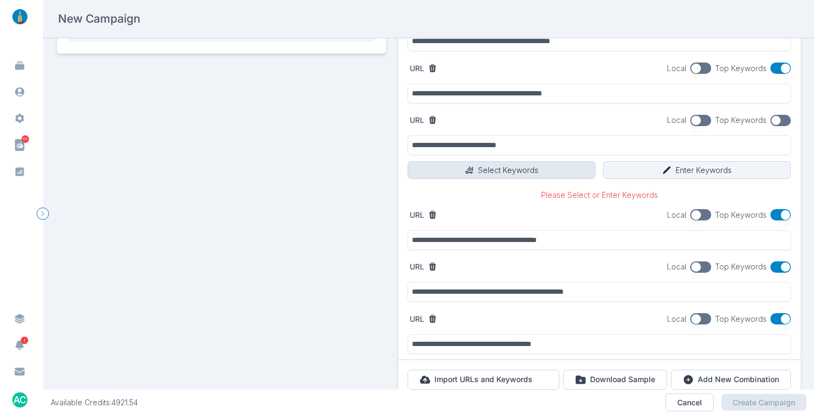
click at [490, 171] on button "Select Keywords" at bounding box center [502, 170] width 188 height 18
click at [754, 124] on button "button" at bounding box center [781, 120] width 21 height 11
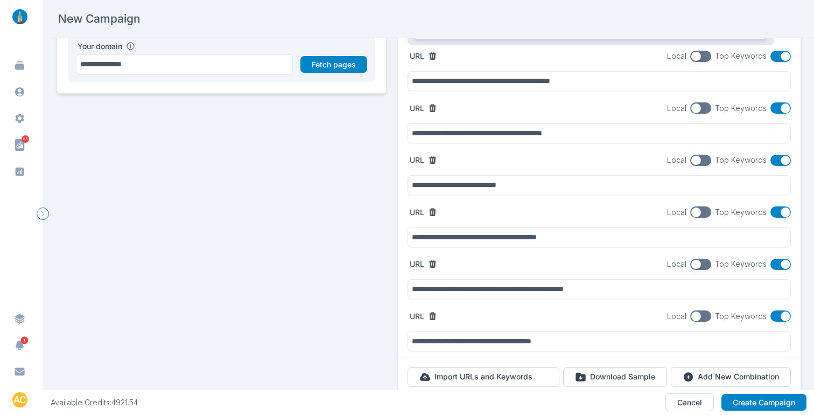
scroll to position [261, 0]
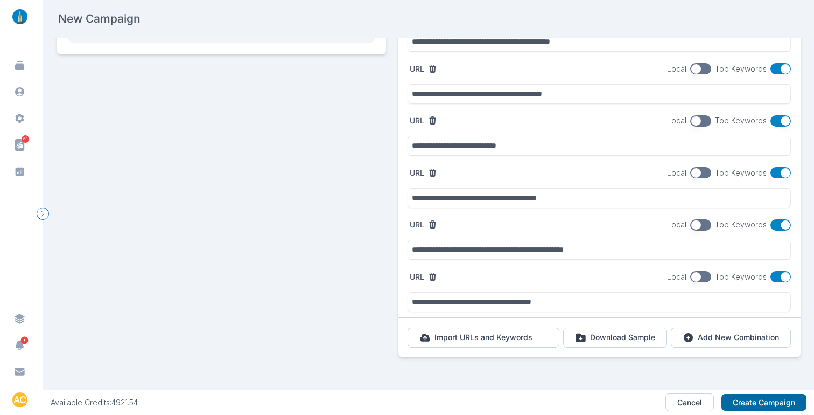
click at [752, 370] on button "Create Campaign" at bounding box center [764, 402] width 85 height 17
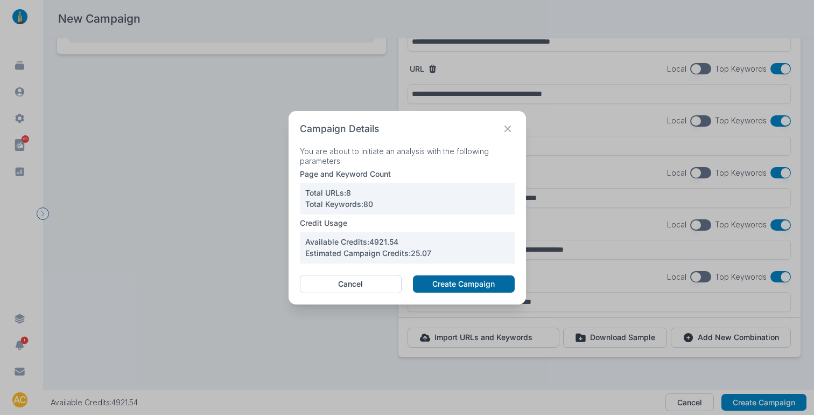
click at [429, 285] on button "Create Campaign" at bounding box center [463, 283] width 101 height 17
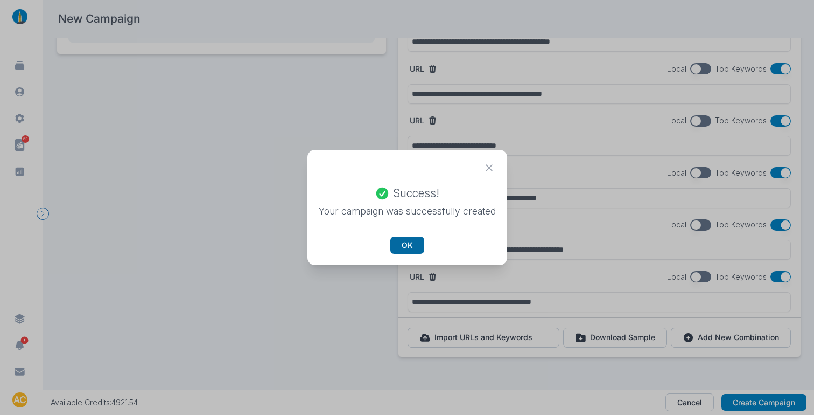
click at [394, 239] on button "OK" at bounding box center [408, 244] width 34 height 17
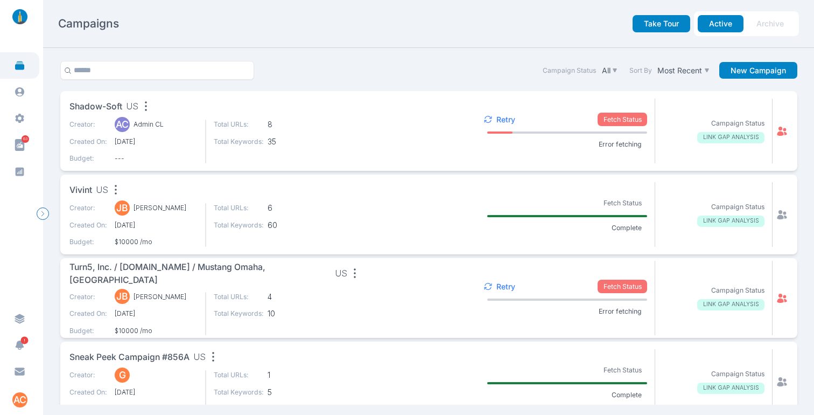
drag, startPoint x: 748, startPoint y: 150, endPoint x: 769, endPoint y: 139, distance: 23.4
click at [749, 150] on section "Campaign Status LINK GAP ANALYSIS" at bounding box center [714, 131] width 117 height 65
click at [499, 115] on p "Retry" at bounding box center [506, 120] width 19 height 10
click at [491, 117] on div "Retry" at bounding box center [498, 120] width 36 height 10
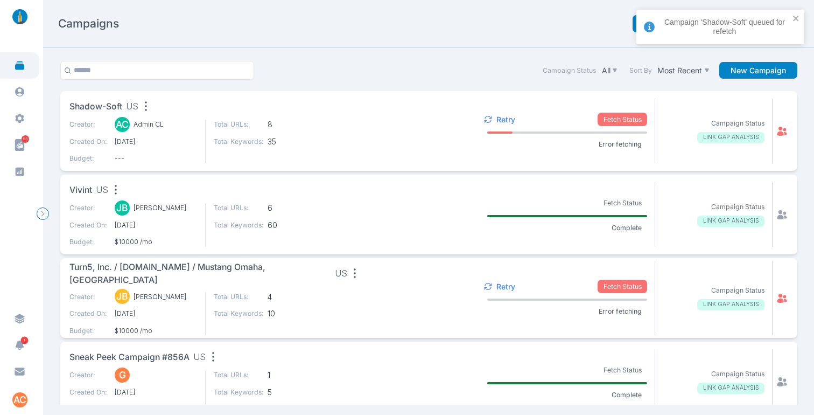
click at [533, 26] on div "Take Tour Active Archive" at bounding box center [552, 23] width 494 height 25
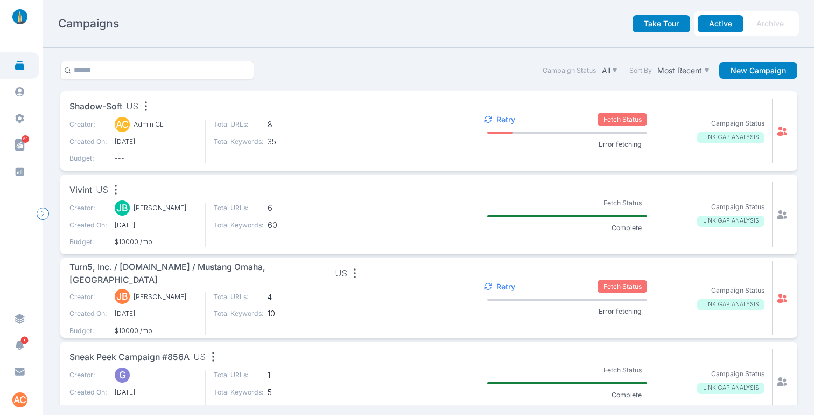
click at [497, 120] on p "Retry" at bounding box center [506, 120] width 19 height 10
